Goal: Obtain resource: Obtain resource

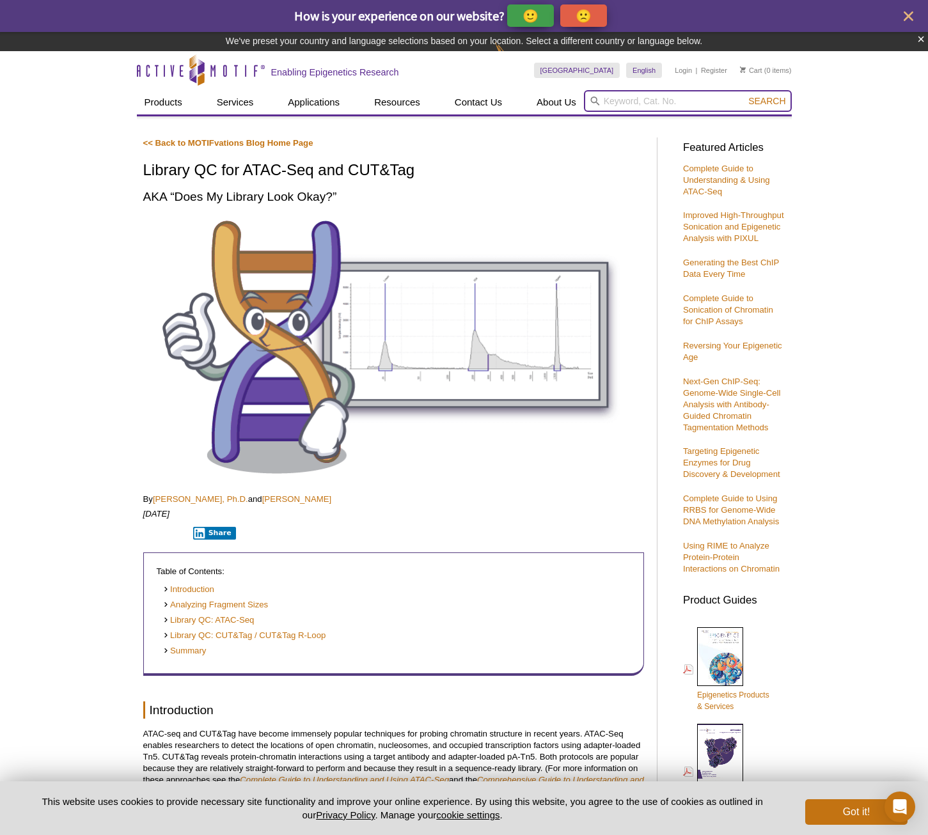
click at [613, 105] on input "search" at bounding box center [688, 101] width 208 height 22
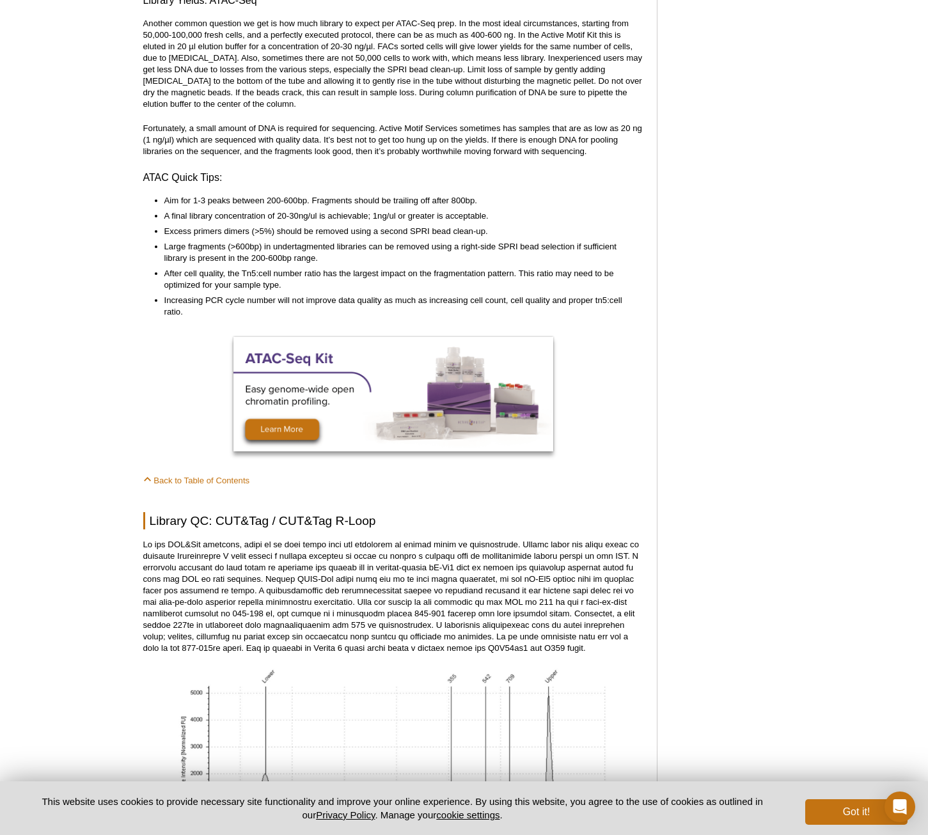
scroll to position [3005, 0]
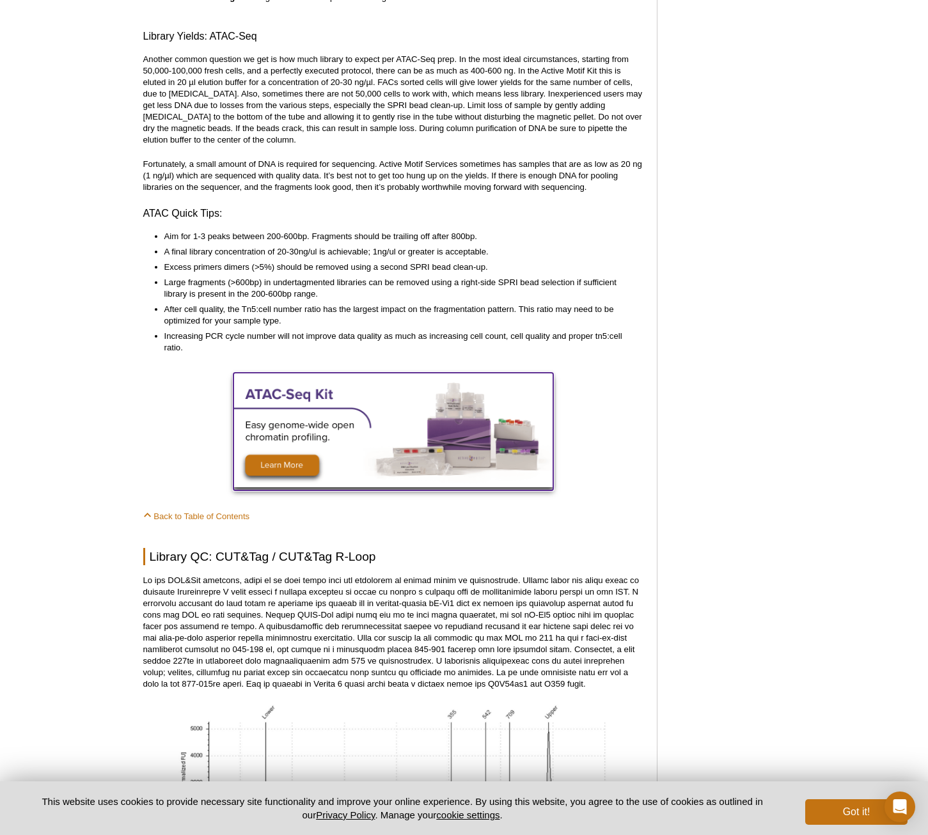
click at [306, 415] on img at bounding box center [393, 430] width 320 height 114
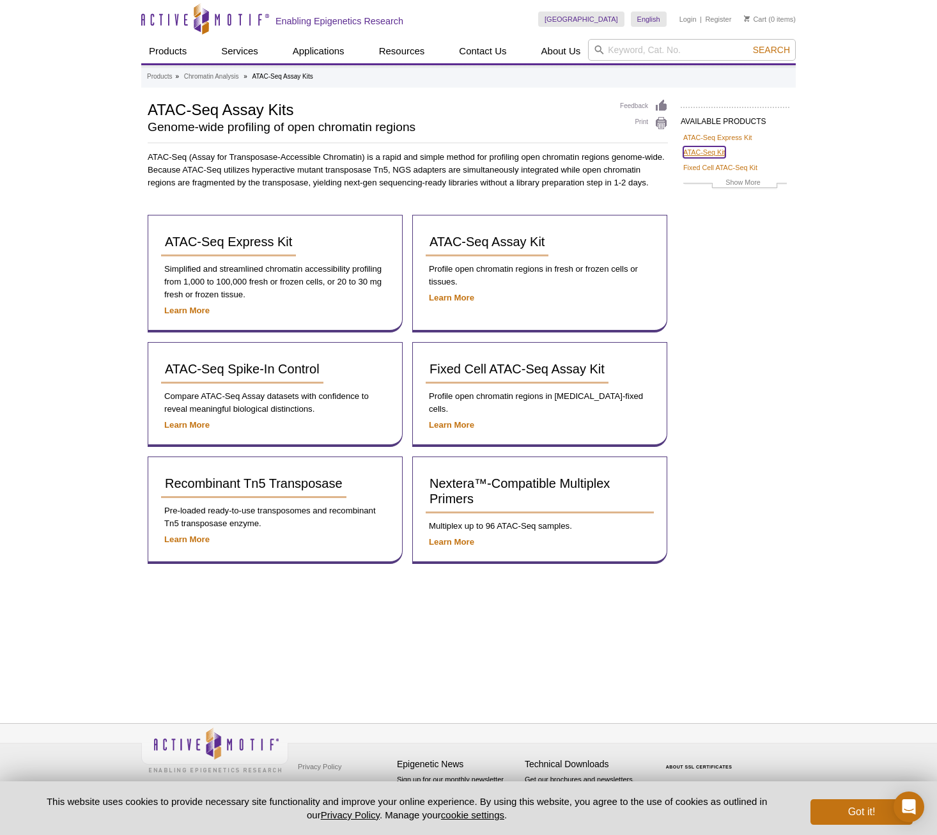
click at [713, 153] on link "ATAC-Seq Kit" at bounding box center [705, 152] width 42 height 12
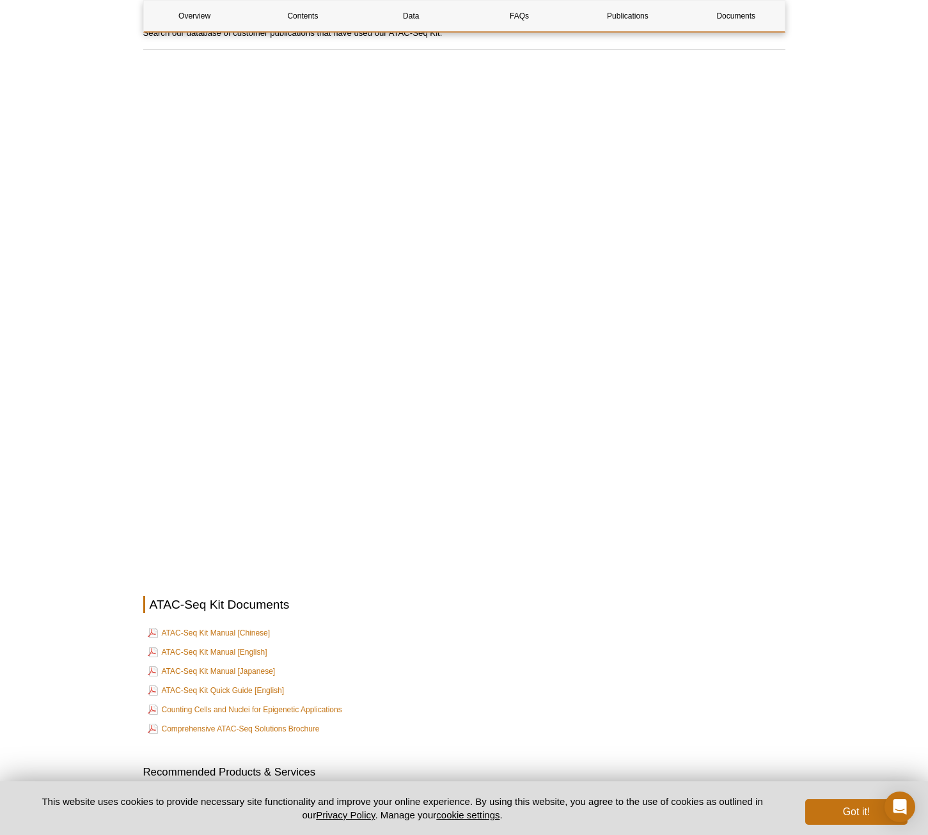
scroll to position [3133, 0]
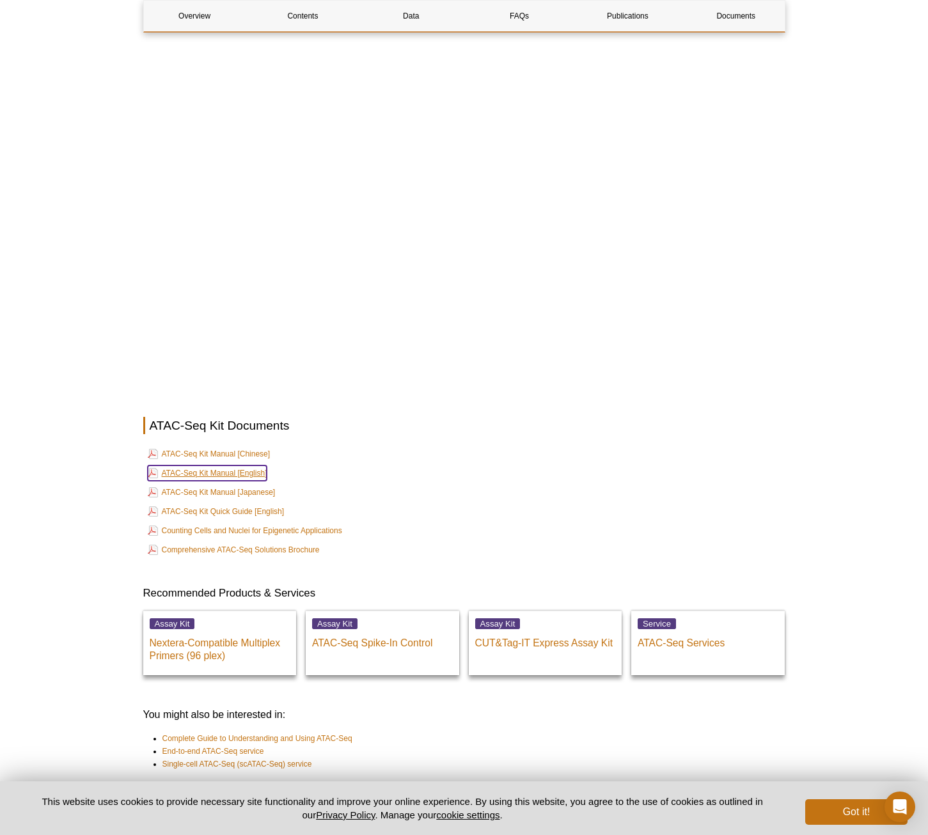
click at [233, 465] on link "ATAC-Seq Kit Manual [English]" at bounding box center [208, 472] width 120 height 15
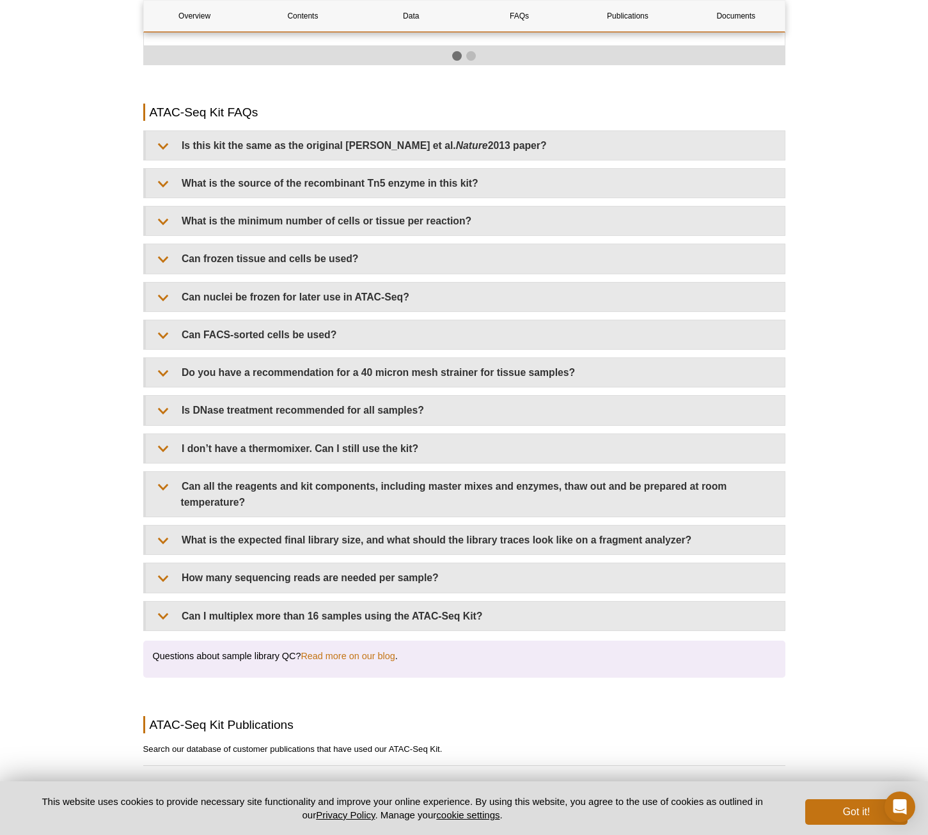
scroll to position [1918, 0]
